Goal: Information Seeking & Learning: Check status

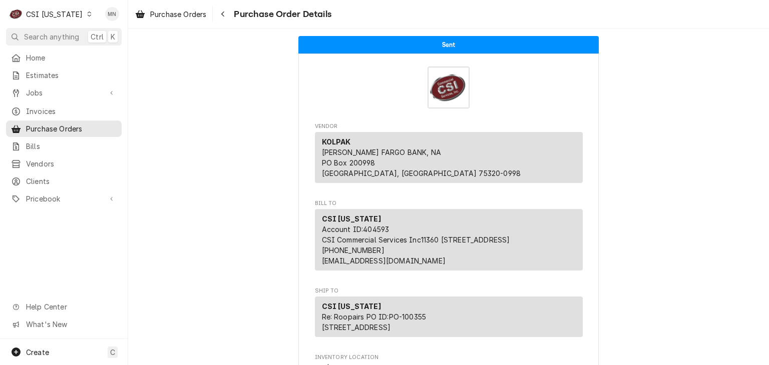
scroll to position [150, 0]
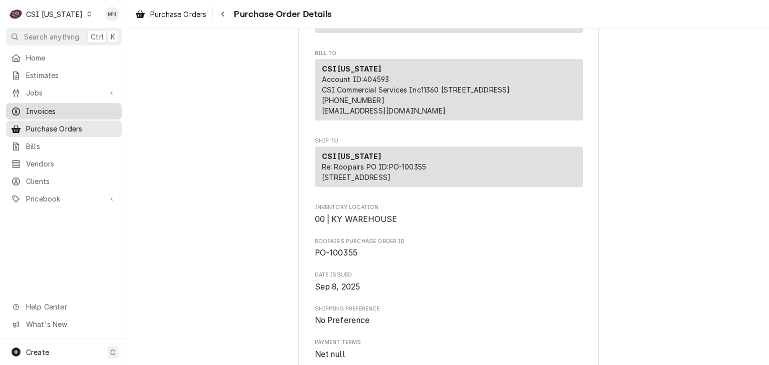
click at [40, 106] on span "Invoices" at bounding box center [71, 111] width 91 height 11
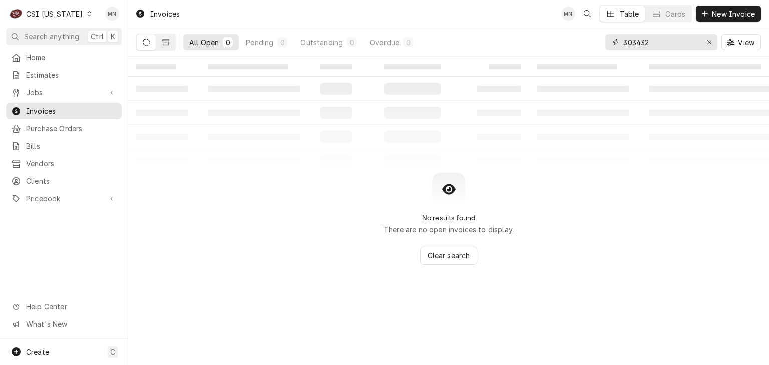
drag, startPoint x: 626, startPoint y: 41, endPoint x: 545, endPoint y: 43, distance: 81.1
click at [546, 43] on div "All Open 0 Pending 0 Outstanding 0 Overdue 0 303432 View" at bounding box center [448, 43] width 625 height 28
type input "303055"
click at [163, 42] on icon "Dynamic Content Wrapper" at bounding box center [165, 43] width 7 height 6
click at [142, 46] on button "Dynamic Content Wrapper" at bounding box center [146, 43] width 19 height 16
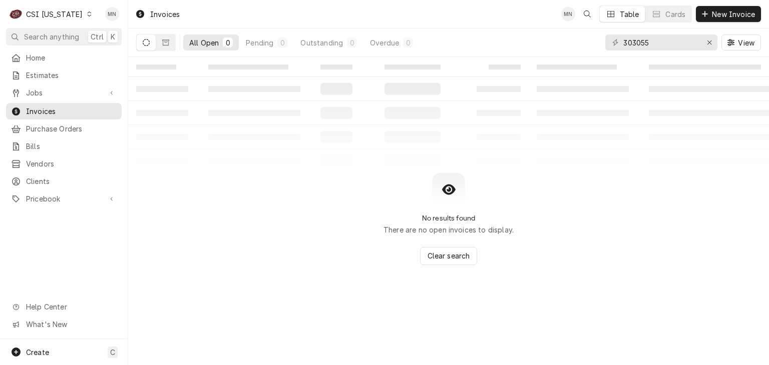
click at [53, 11] on div "CSI [US_STATE]" at bounding box center [54, 14] width 57 height 11
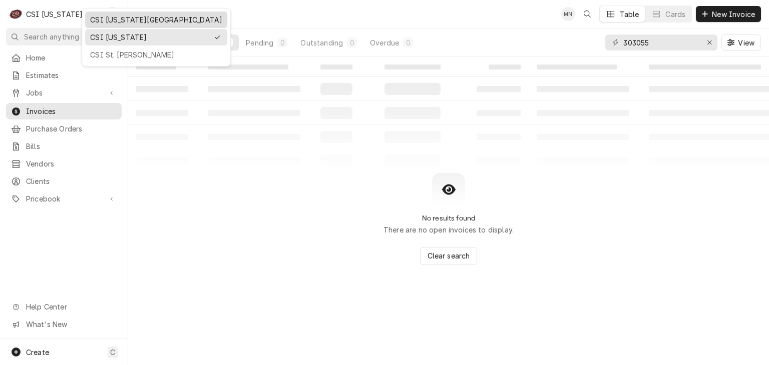
click at [94, 14] on div "CSI [US_STATE][GEOGRAPHIC_DATA]" at bounding box center [156, 20] width 138 height 13
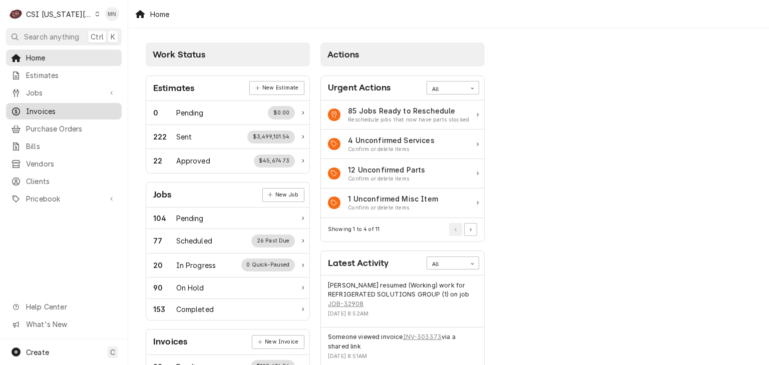
click at [38, 105] on div "Invoices" at bounding box center [64, 111] width 112 height 13
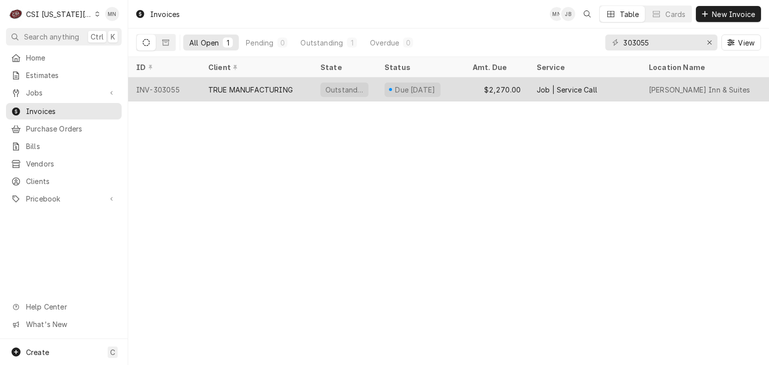
click at [198, 86] on div "INV-303055" at bounding box center [164, 90] width 72 height 24
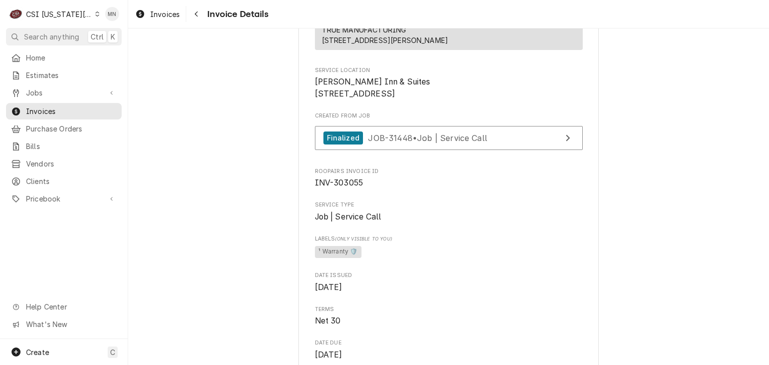
scroll to position [100, 0]
